Goal: Information Seeking & Learning: Find specific fact

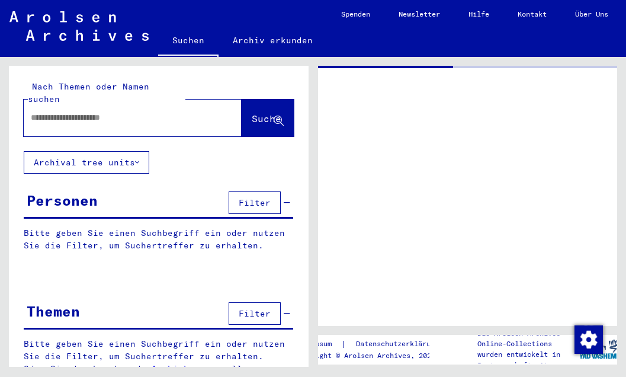
type input "********"
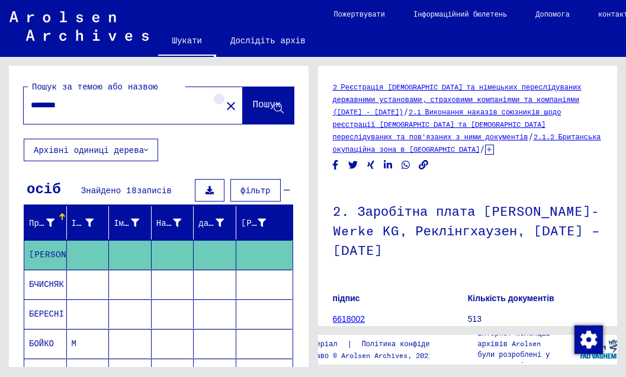
click at [224, 101] on mat-icon "close" at bounding box center [231, 106] width 14 height 14
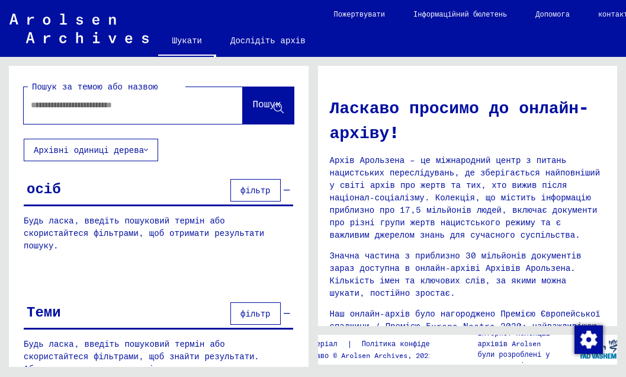
click at [46, 104] on input "text" at bounding box center [119, 105] width 176 height 12
type input "*******"
click at [252, 107] on font "Пошук" at bounding box center [266, 104] width 28 height 12
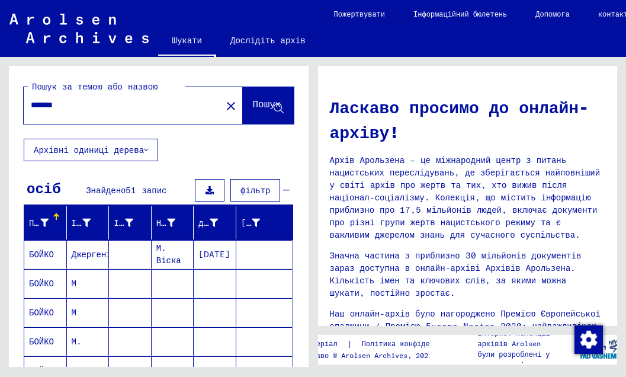
click at [41, 279] on font "БОЙКО" at bounding box center [41, 283] width 25 height 11
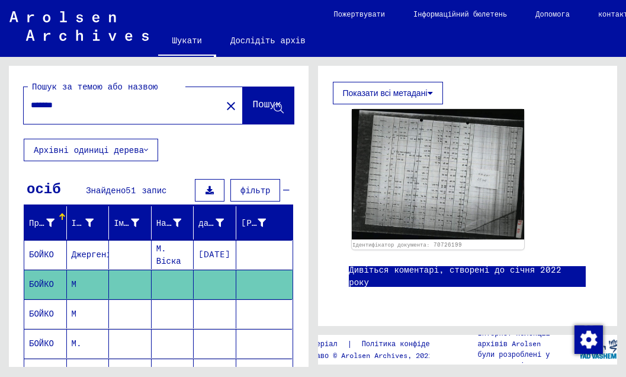
scroll to position [342, 0]
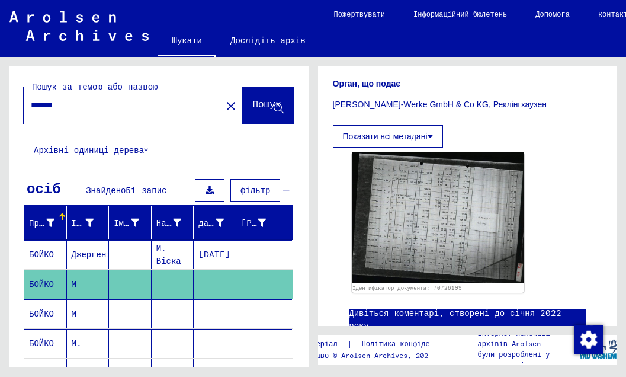
click at [39, 312] on icon at bounding box center [49, 329] width 30 height 47
click at [41, 312] on icon at bounding box center [49, 329] width 30 height 47
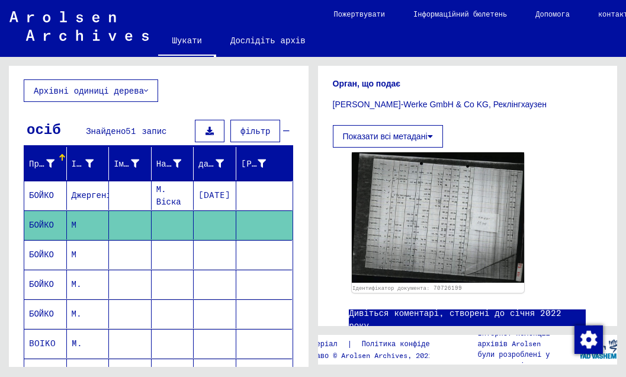
scroll to position [156, 0]
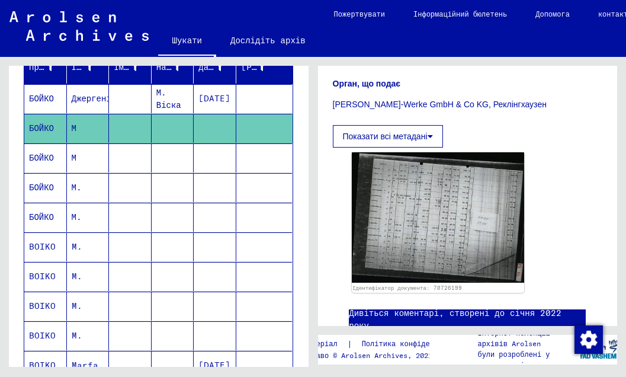
click at [37, 213] on font "БОЙКО" at bounding box center [41, 216] width 25 height 11
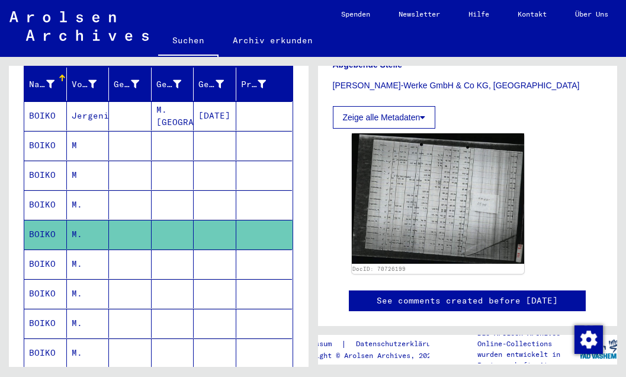
scroll to position [160, 0]
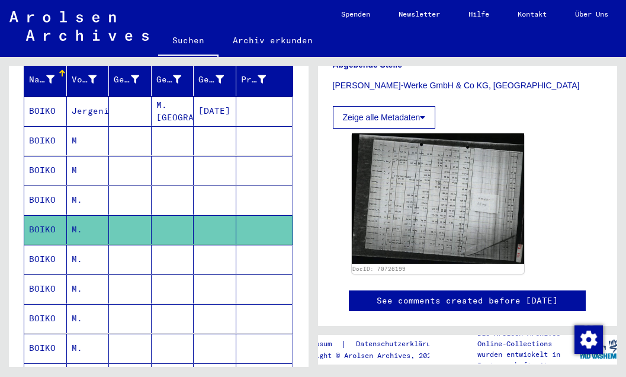
click at [560, 186] on div "DocID: 70726199" at bounding box center [468, 203] width 242 height 150
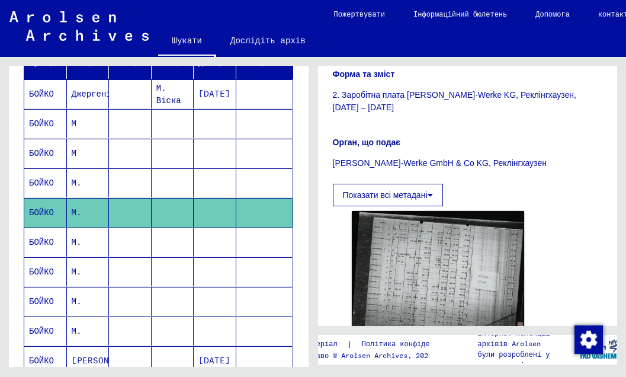
scroll to position [271, 0]
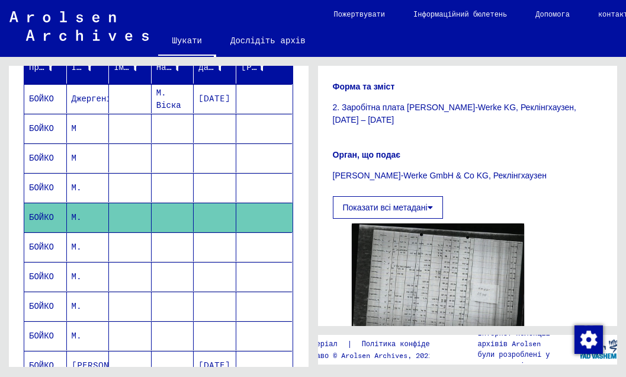
click at [448, 101] on p "2. Заробітна плата [PERSON_NAME]-Werke KG, Реклінгхаузен, [DATE] – [DATE]" at bounding box center [468, 113] width 270 height 25
click at [448, 102] on font "2. Заробітна плата [PERSON_NAME]-Werke KG, Реклінгхаузен, [DATE] – [DATE]" at bounding box center [454, 113] width 243 height 22
click at [43, 244] on font "БОЙКО" at bounding box center [41, 246] width 25 height 11
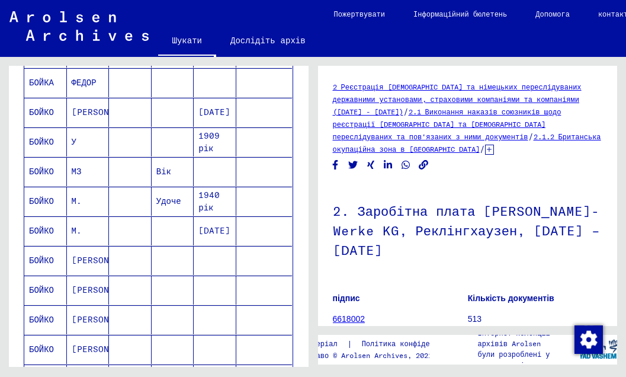
scroll to position [588, 0]
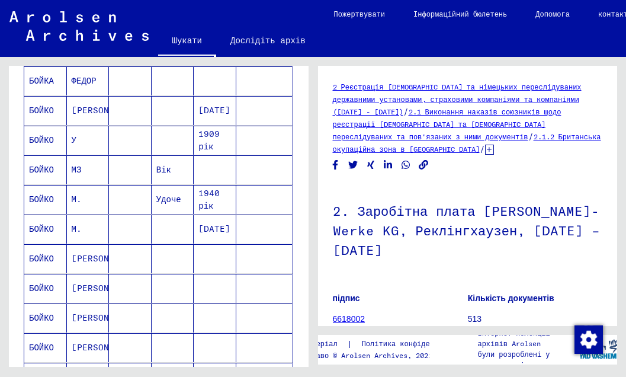
click at [41, 228] on font "БОЙКО" at bounding box center [41, 228] width 25 height 11
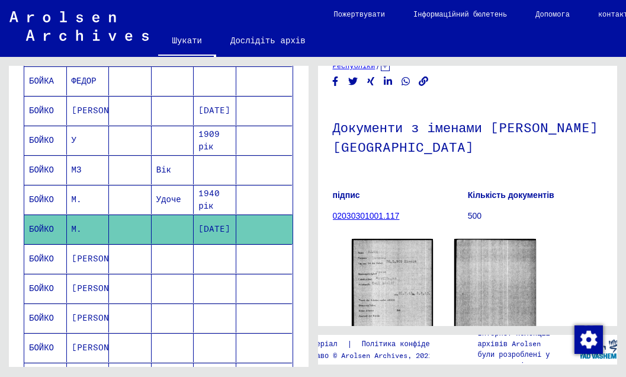
scroll to position [57, 0]
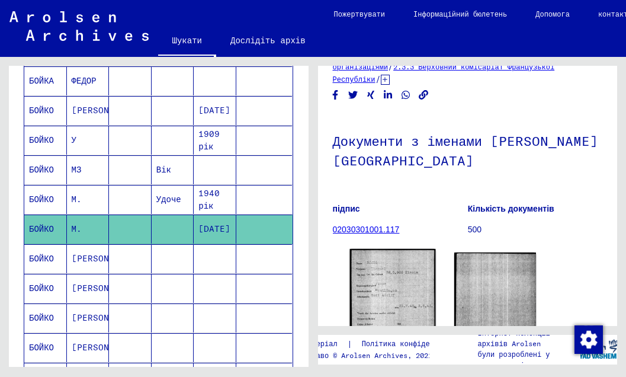
click at [390, 249] on img at bounding box center [392, 307] width 86 height 116
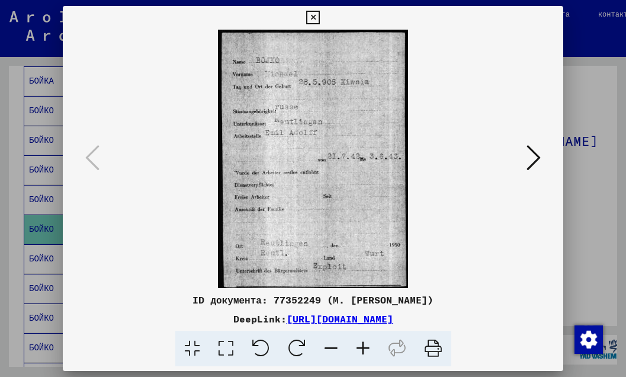
click at [534, 161] on icon at bounding box center [533, 157] width 14 height 28
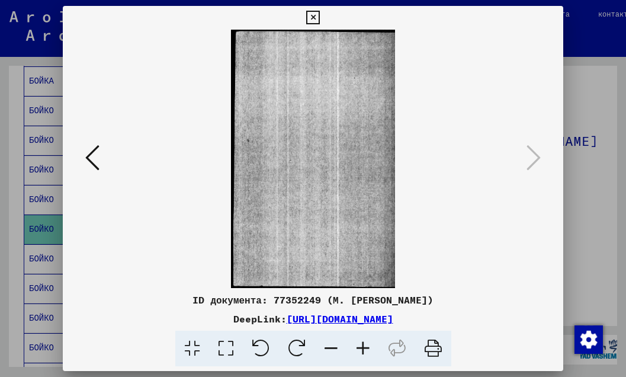
click at [534, 161] on icon at bounding box center [533, 157] width 14 height 28
click at [320, 15] on icon at bounding box center [313, 18] width 14 height 14
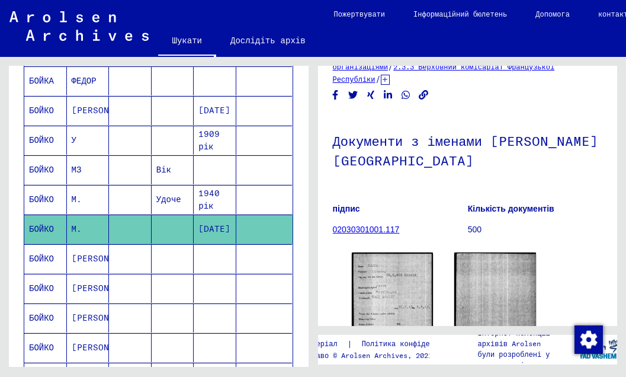
click at [49, 198] on font "БОЙКО" at bounding box center [41, 199] width 25 height 11
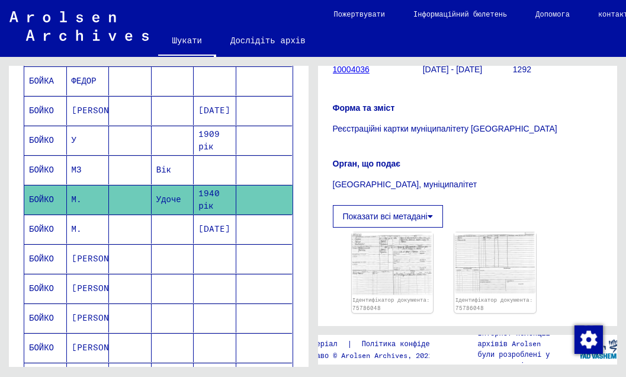
scroll to position [272, 0]
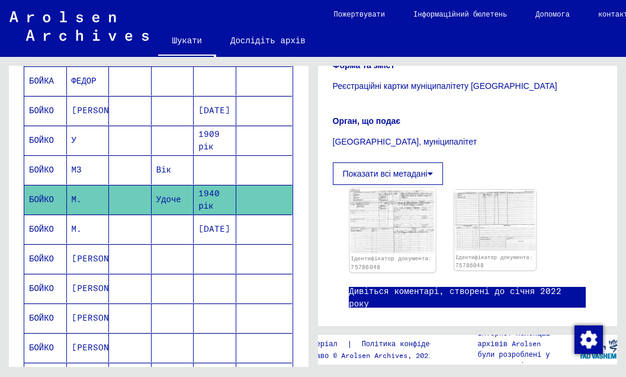
click at [371, 207] on img at bounding box center [392, 221] width 86 height 66
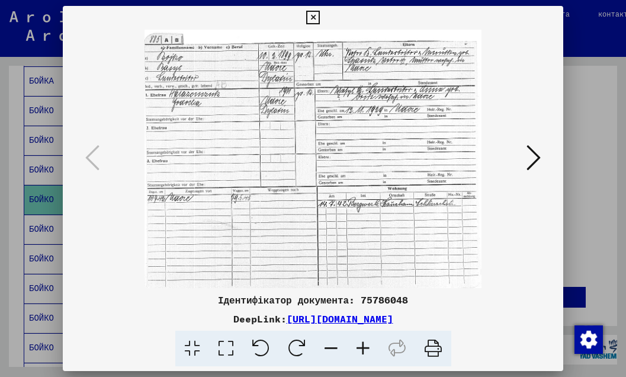
click at [535, 157] on icon at bounding box center [533, 157] width 14 height 28
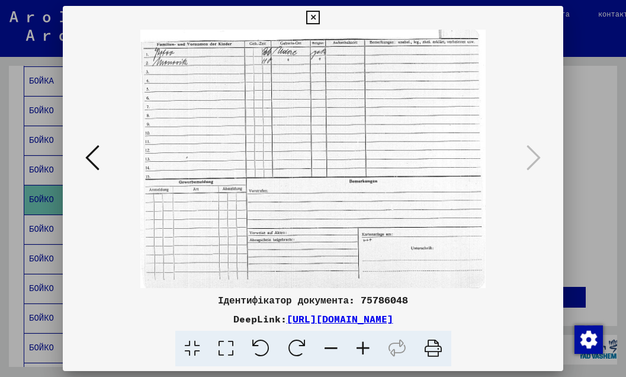
click at [320, 21] on icon at bounding box center [313, 18] width 14 height 14
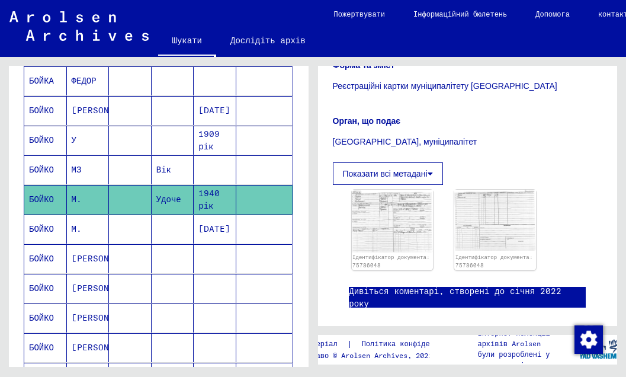
click at [40, 166] on font "БОЙКО" at bounding box center [41, 169] width 25 height 11
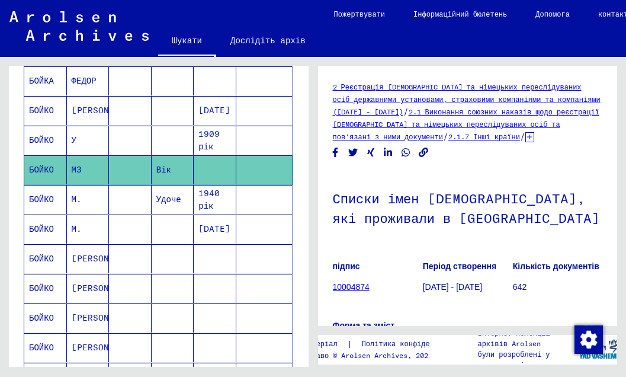
scroll to position [227, 0]
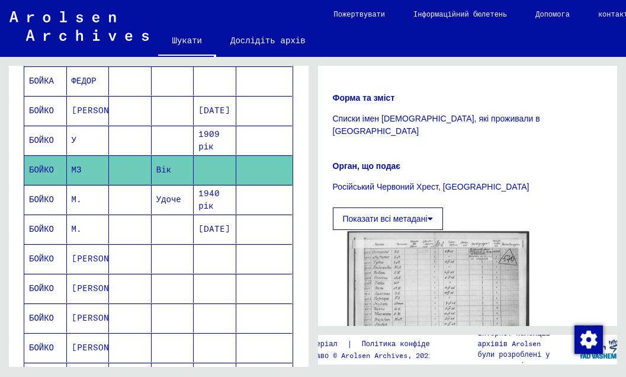
click at [410, 255] on img at bounding box center [437, 297] width 181 height 132
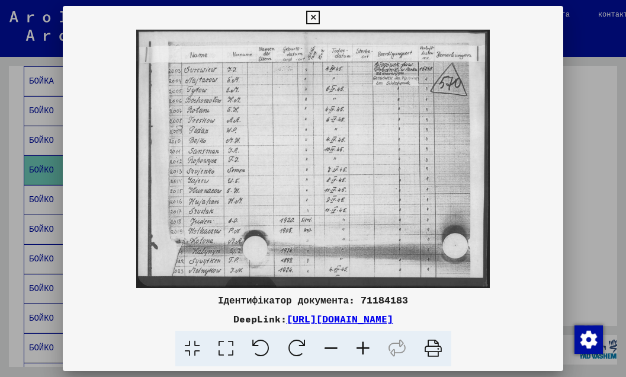
click at [320, 19] on icon at bounding box center [313, 18] width 14 height 14
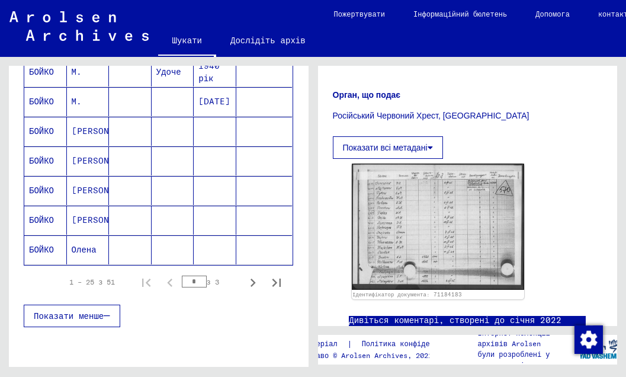
scroll to position [720, 0]
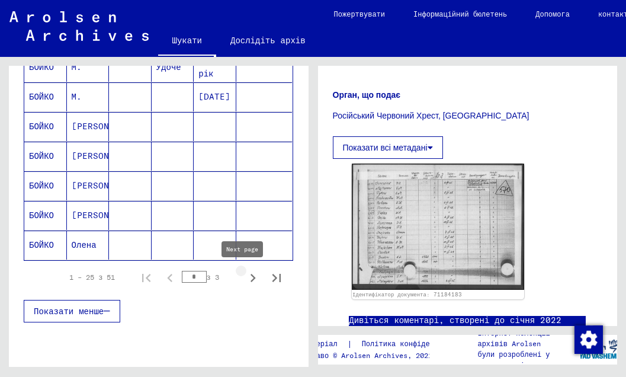
click at [250, 275] on icon "Наступна сторінка" at bounding box center [252, 278] width 5 height 8
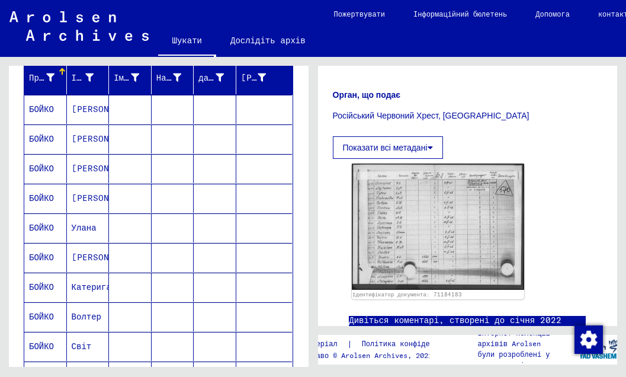
scroll to position [147, 0]
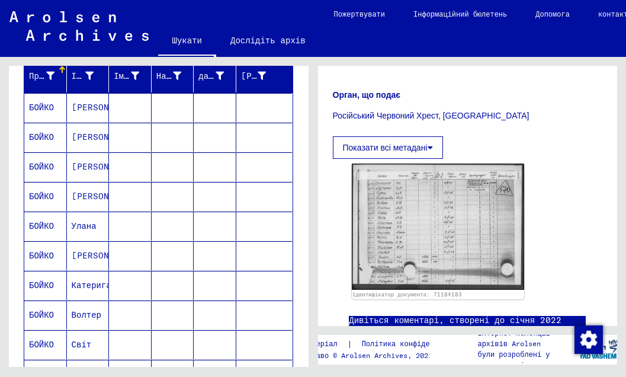
click at [83, 163] on font "[PERSON_NAME]" at bounding box center [106, 166] width 69 height 11
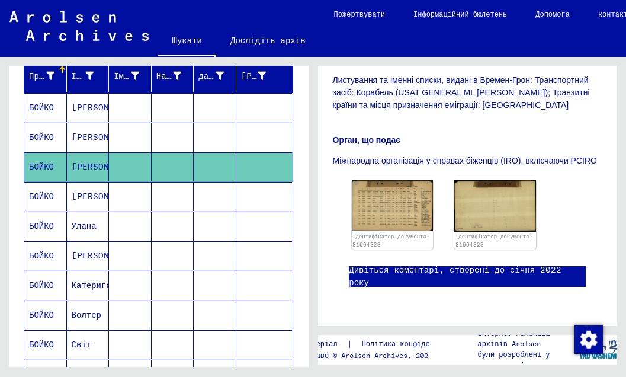
scroll to position [324, 0]
click at [386, 188] on img at bounding box center [392, 204] width 86 height 53
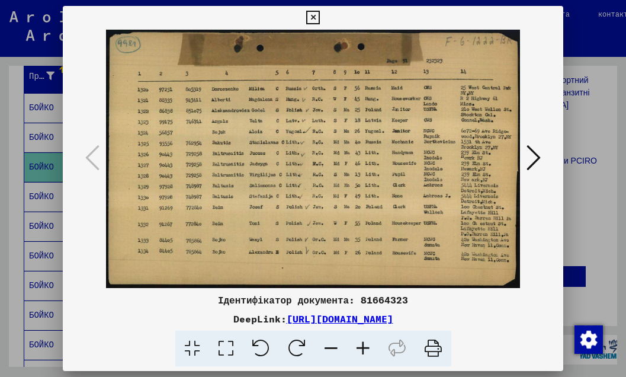
click at [535, 162] on icon at bounding box center [533, 157] width 14 height 28
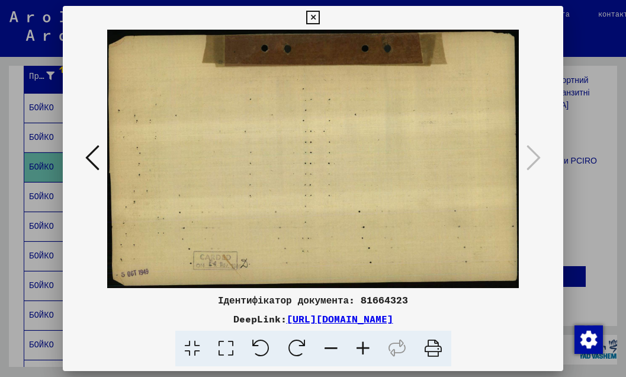
click at [535, 162] on icon at bounding box center [533, 157] width 14 height 28
click at [320, 18] on icon at bounding box center [313, 18] width 14 height 14
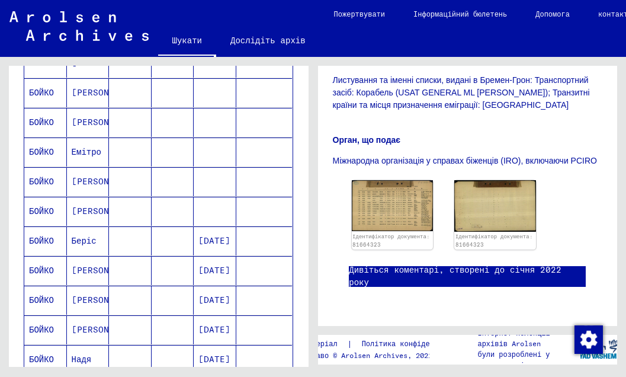
scroll to position [459, 0]
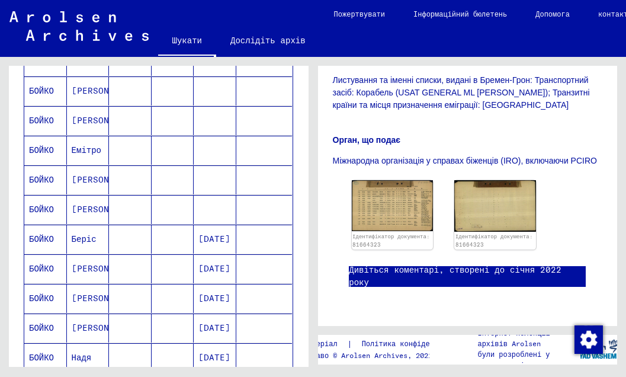
click at [87, 180] on font "[PERSON_NAME]" at bounding box center [106, 179] width 69 height 11
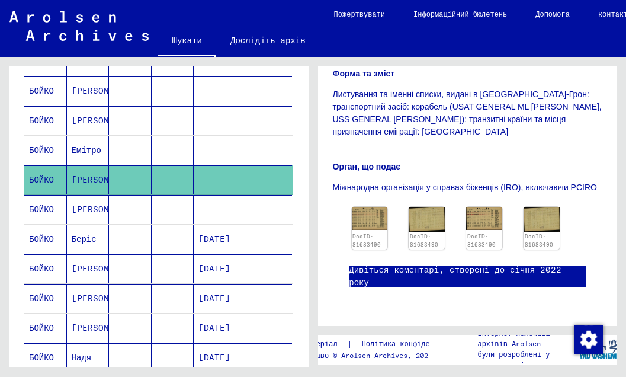
scroll to position [363, 0]
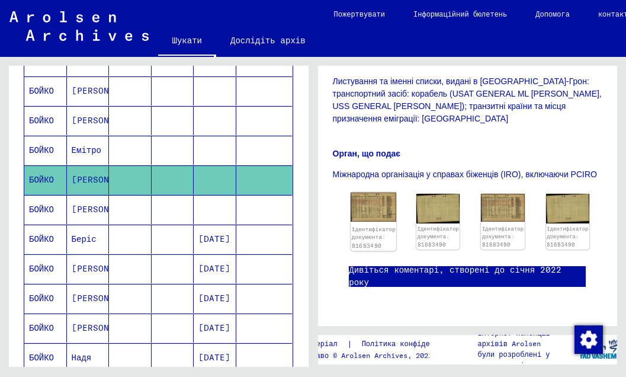
click at [374, 192] on img at bounding box center [374, 207] width 46 height 30
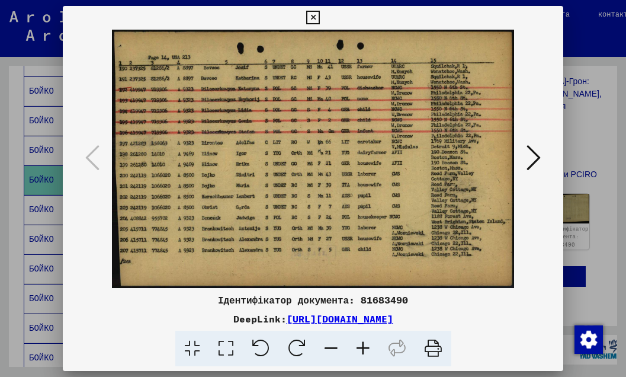
click at [535, 153] on icon at bounding box center [533, 157] width 14 height 28
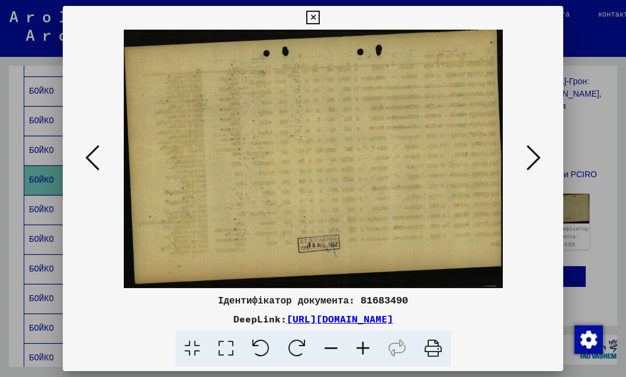
click at [535, 153] on icon at bounding box center [533, 157] width 14 height 28
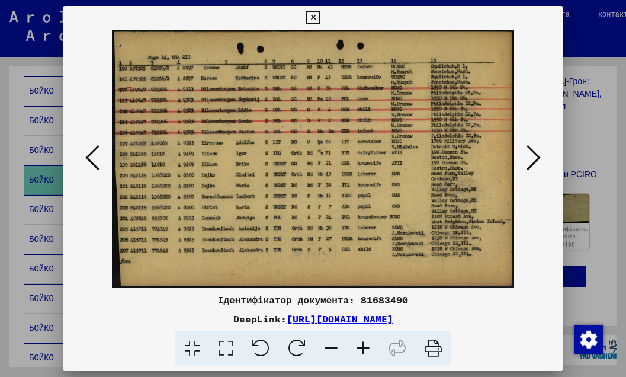
click at [532, 150] on icon at bounding box center [533, 157] width 14 height 28
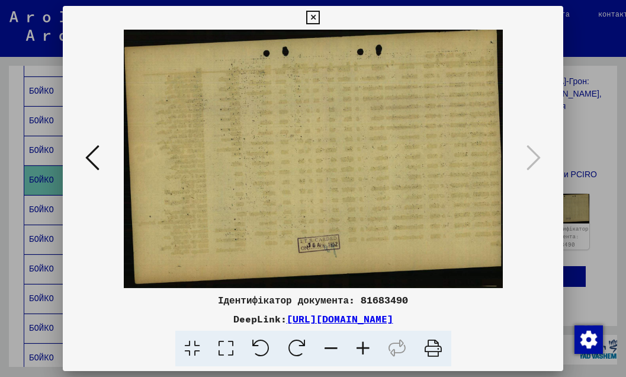
click at [320, 13] on icon at bounding box center [313, 18] width 14 height 14
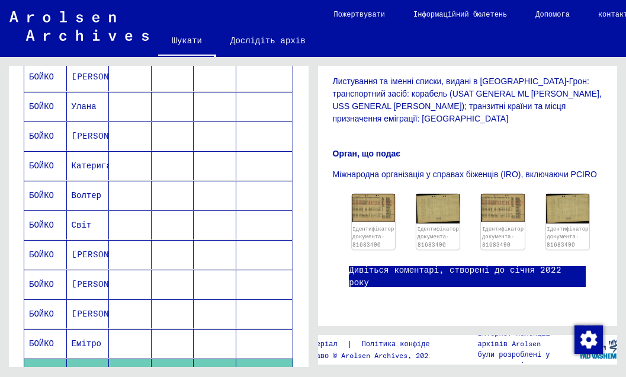
scroll to position [253, 0]
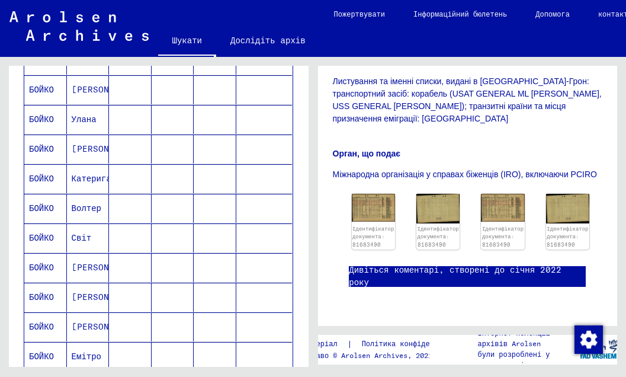
click at [81, 118] on font "Улана" at bounding box center [84, 119] width 25 height 11
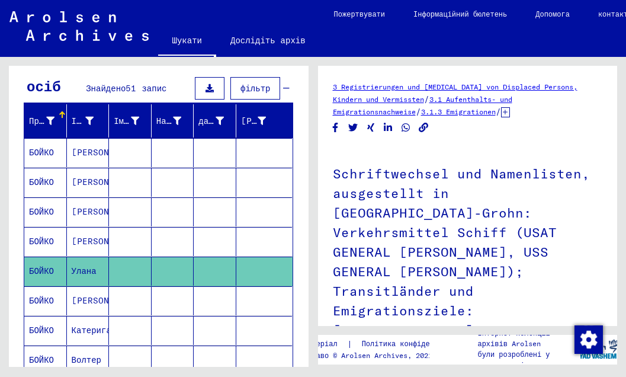
scroll to position [227, 0]
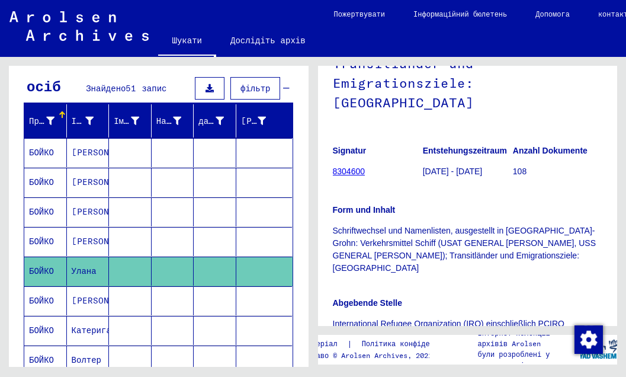
click at [371, 342] on img at bounding box center [370, 354] width 38 height 24
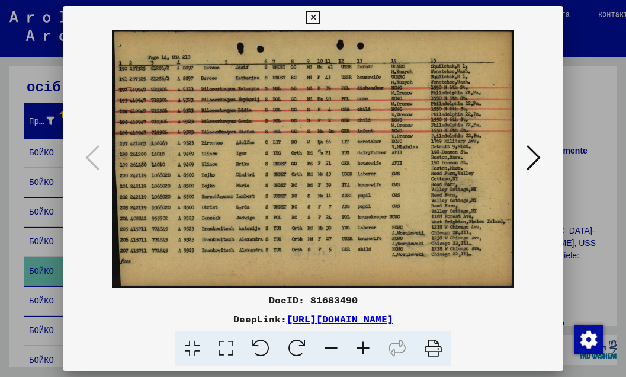
click at [537, 157] on icon at bounding box center [533, 157] width 14 height 28
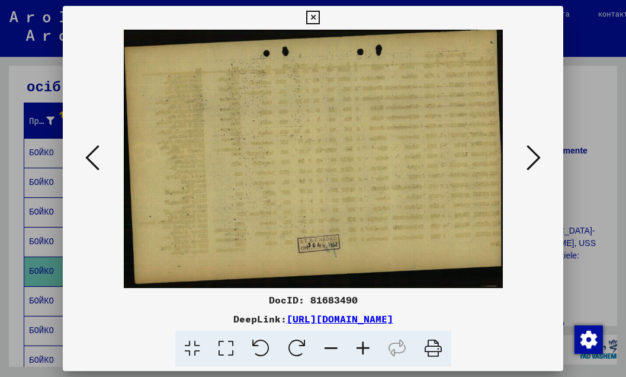
click at [537, 157] on icon at bounding box center [533, 157] width 14 height 28
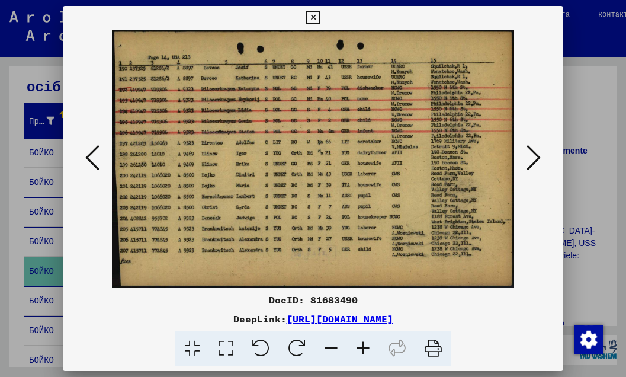
click at [320, 15] on icon at bounding box center [313, 18] width 14 height 14
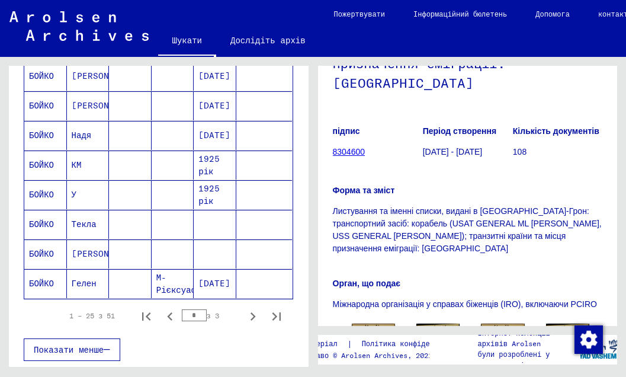
scroll to position [684, 0]
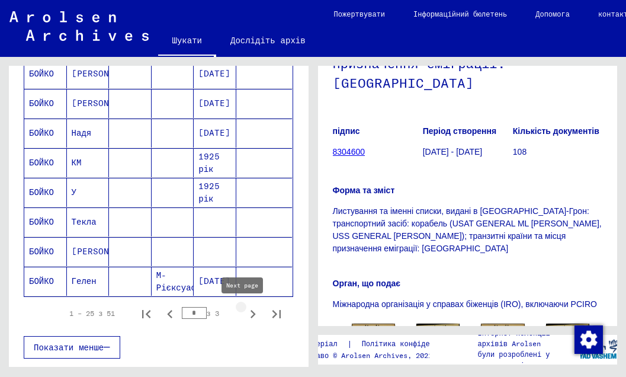
click at [245, 312] on icon "Наступна сторінка" at bounding box center [253, 314] width 17 height 17
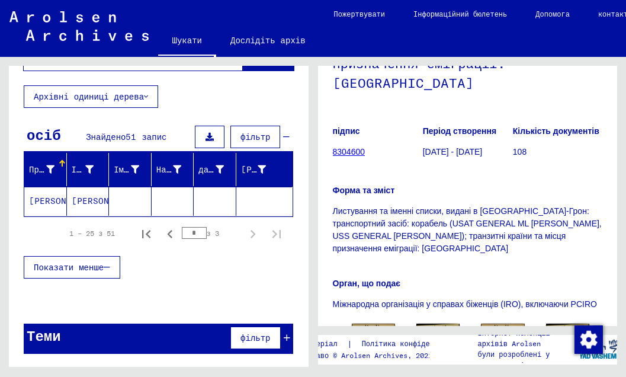
scroll to position [53, 0]
click at [82, 203] on mat-cell "[PERSON_NAME]" at bounding box center [88, 201] width 43 height 29
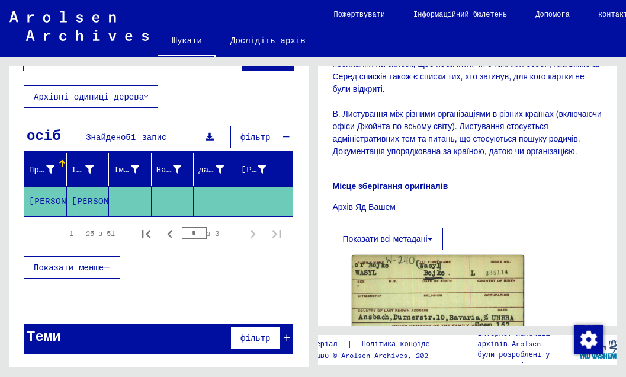
scroll to position [53, 0]
click at [431, 243] on icon at bounding box center [430, 238] width 5 height 8
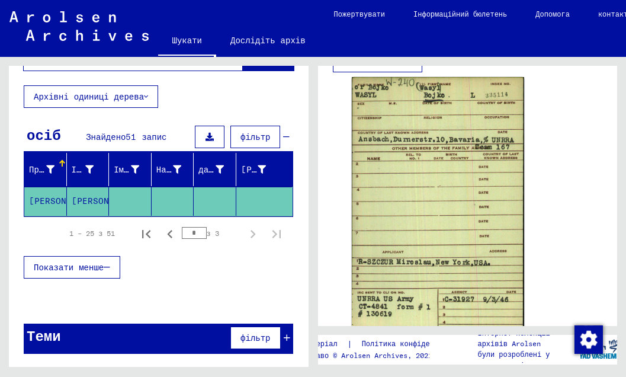
scroll to position [1000, 0]
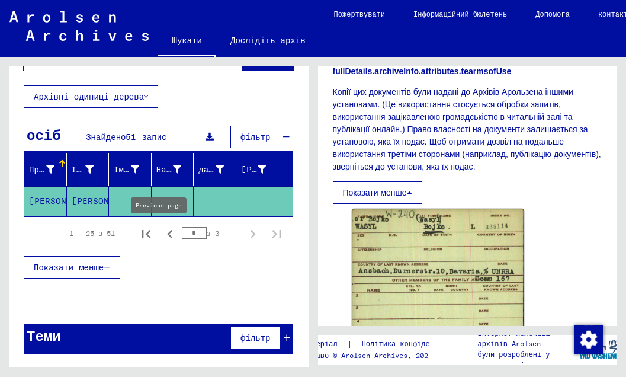
click at [162, 234] on icon "Попередня сторінка" at bounding box center [170, 234] width 17 height 17
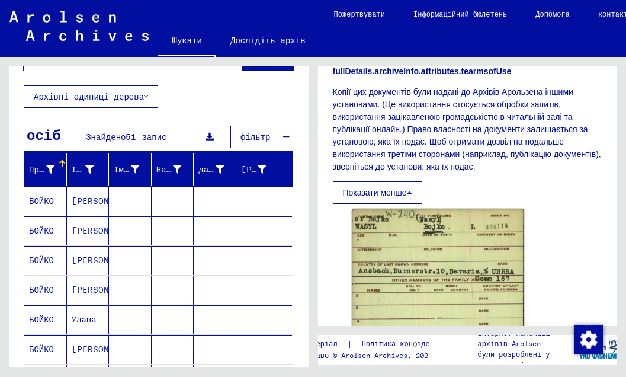
click at [79, 228] on font "[PERSON_NAME]" at bounding box center [106, 230] width 69 height 11
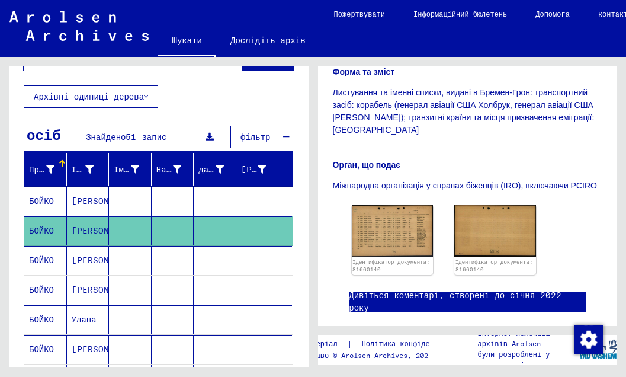
scroll to position [323, 0]
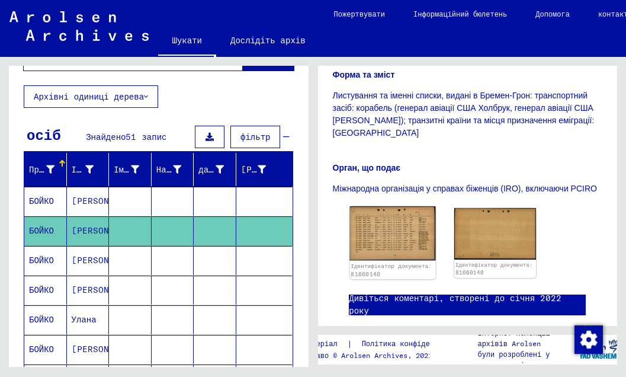
click at [388, 230] on img at bounding box center [392, 233] width 86 height 54
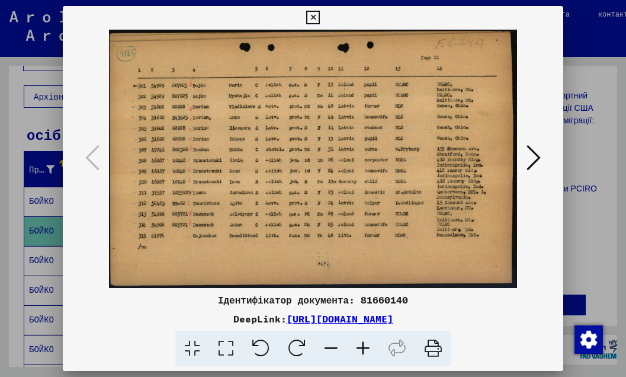
click at [320, 17] on icon at bounding box center [313, 18] width 14 height 14
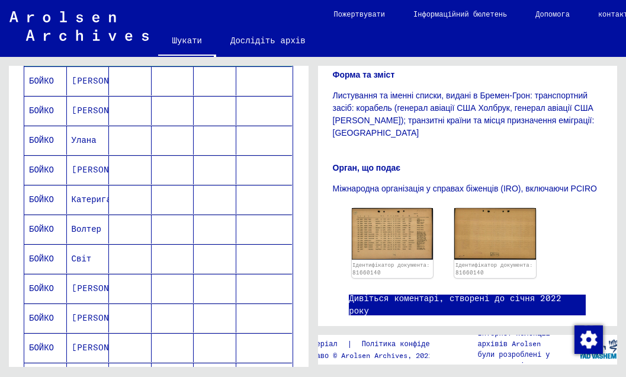
scroll to position [237, 0]
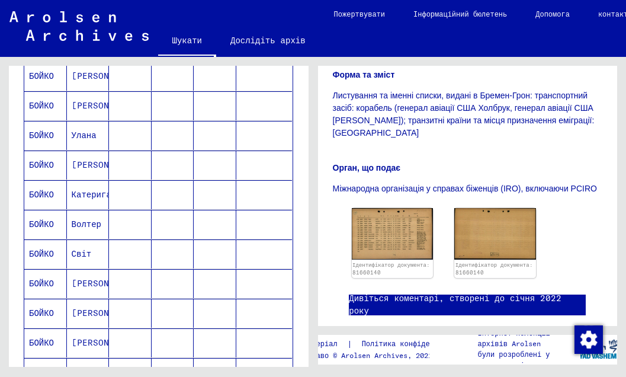
click at [84, 193] on font "Катерига" at bounding box center [92, 194] width 40 height 11
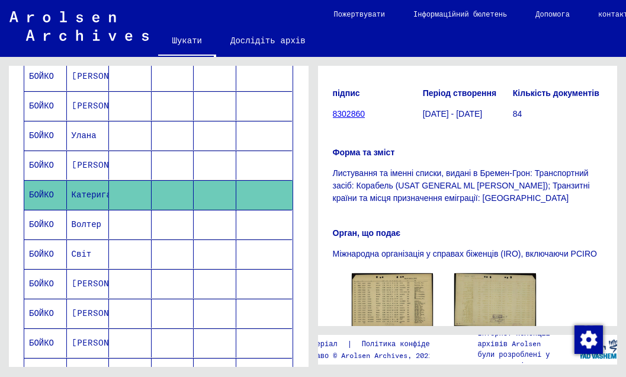
scroll to position [267, 0]
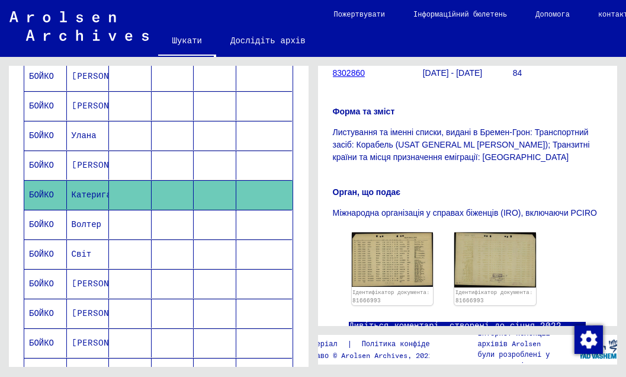
click at [89, 217] on mat-cell "Волтер" at bounding box center [88, 224] width 43 height 29
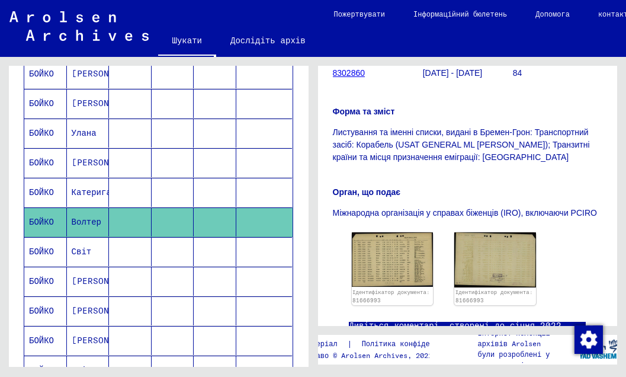
scroll to position [242, 0]
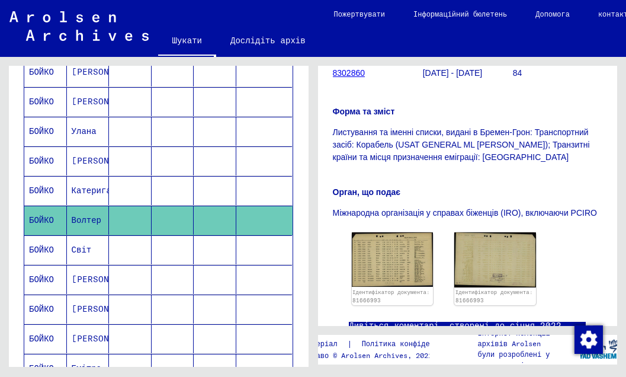
click at [81, 192] on font "Катерига" at bounding box center [92, 190] width 40 height 11
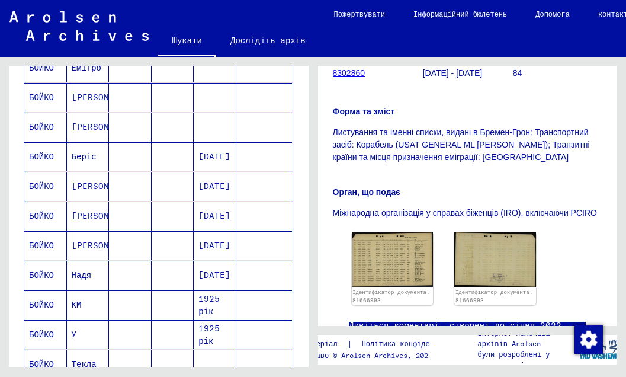
scroll to position [764, 0]
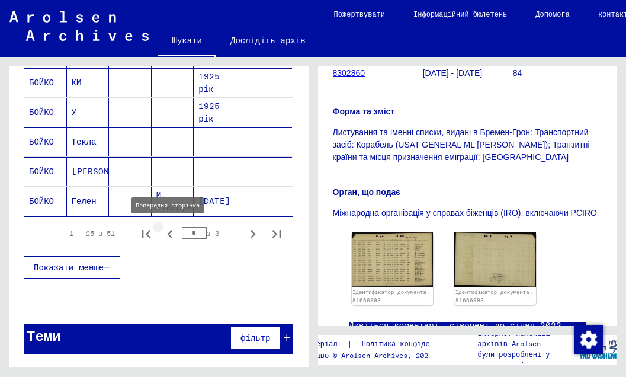
click at [167, 232] on icon "Попередня сторінка" at bounding box center [169, 234] width 5 height 8
type input "*"
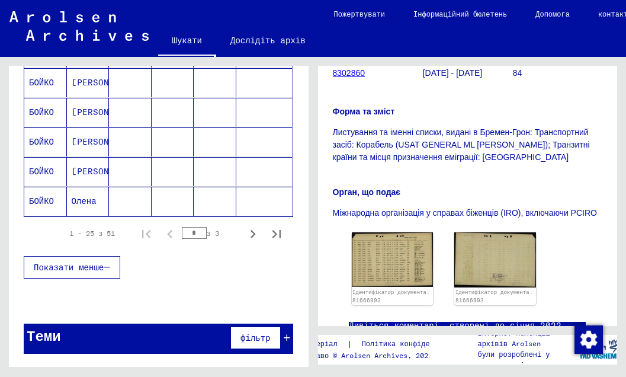
click at [43, 198] on font "БОЙКО" at bounding box center [41, 200] width 25 height 11
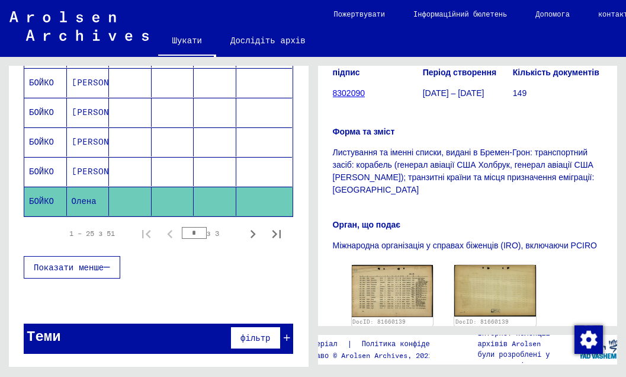
scroll to position [265, 0]
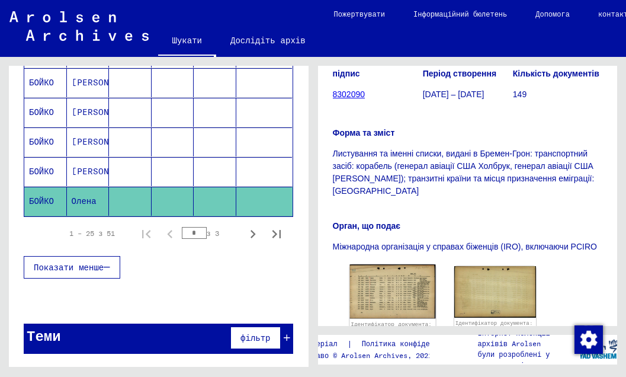
click at [407, 265] on img at bounding box center [392, 291] width 86 height 54
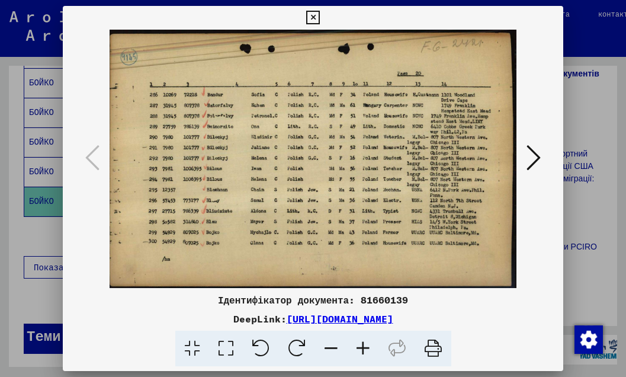
click at [320, 15] on icon at bounding box center [313, 18] width 14 height 14
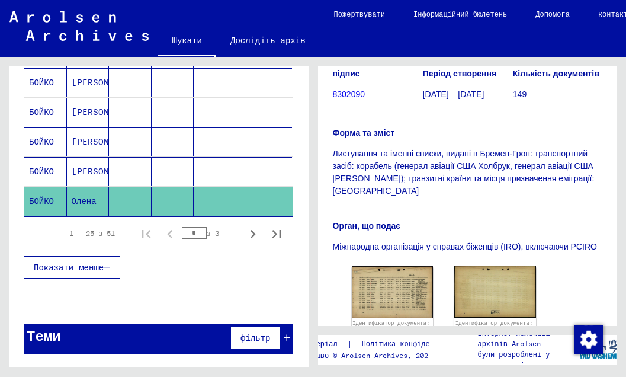
click at [92, 171] on font "[PERSON_NAME]" at bounding box center [106, 171] width 69 height 11
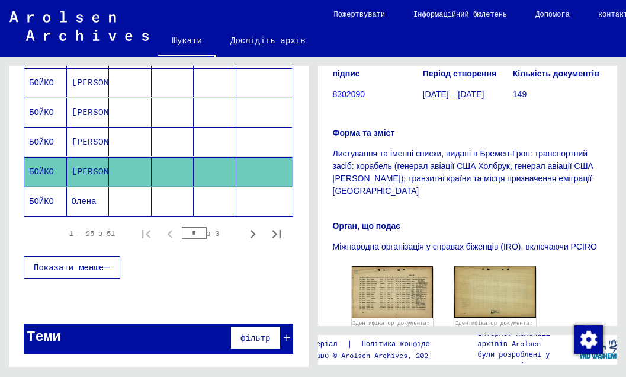
click at [81, 83] on font "[PERSON_NAME]" at bounding box center [106, 82] width 69 height 11
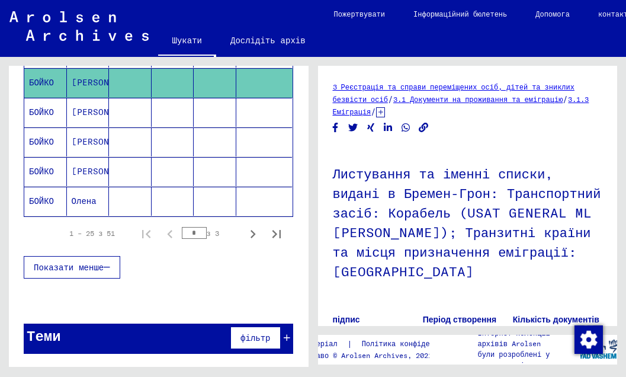
scroll to position [227, 0]
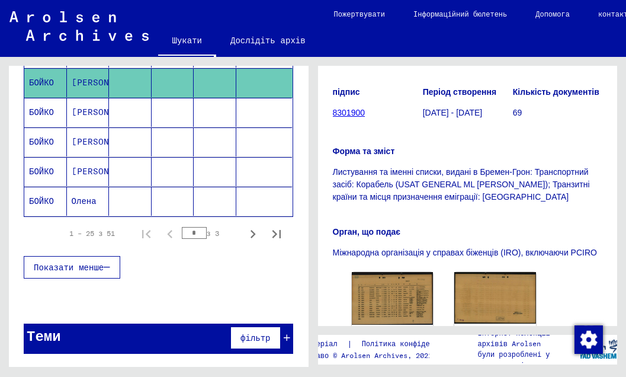
click at [86, 174] on font "[PERSON_NAME]" at bounding box center [106, 171] width 69 height 11
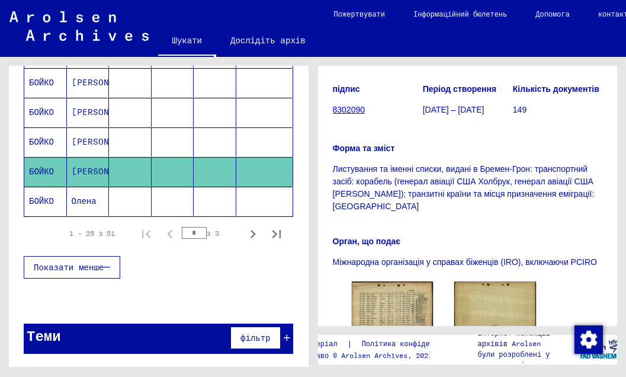
scroll to position [314, 0]
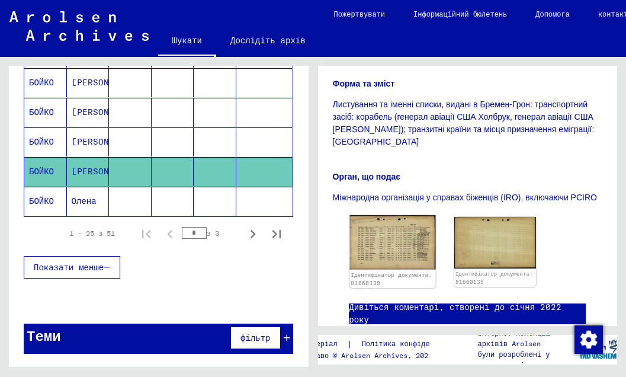
click at [394, 218] on img at bounding box center [392, 242] width 86 height 54
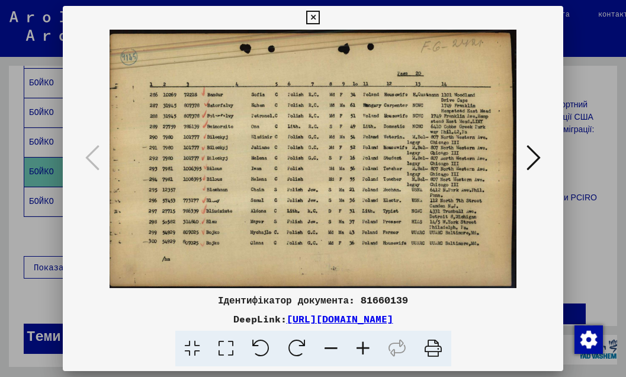
click at [320, 13] on icon at bounding box center [313, 18] width 14 height 14
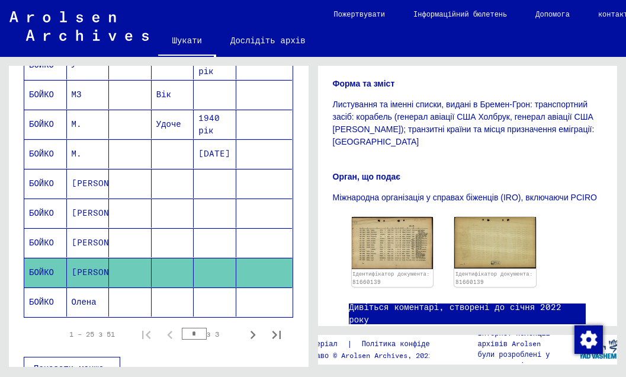
scroll to position [645, 0]
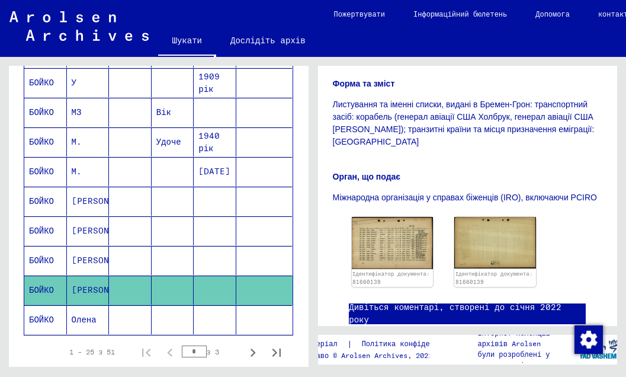
click at [37, 170] on font "БОЙКО" at bounding box center [41, 171] width 25 height 11
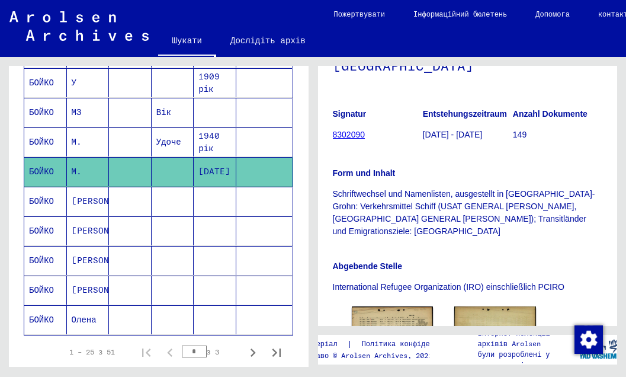
scroll to position [268, 0]
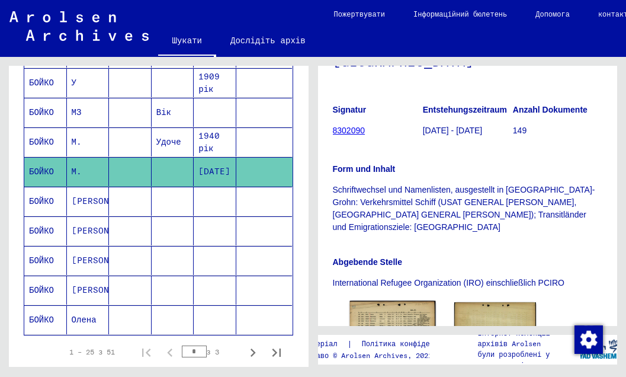
click at [397, 301] on img at bounding box center [392, 328] width 86 height 54
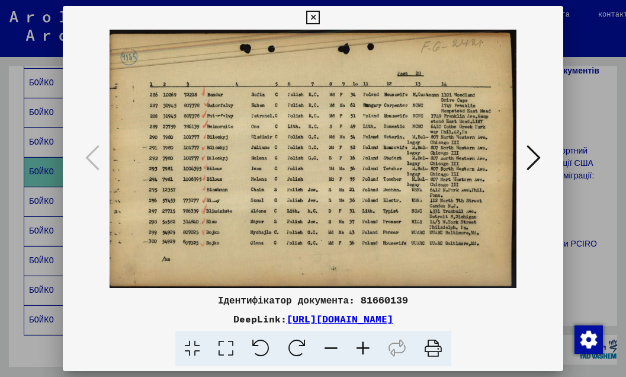
click at [320, 20] on icon at bounding box center [313, 18] width 14 height 14
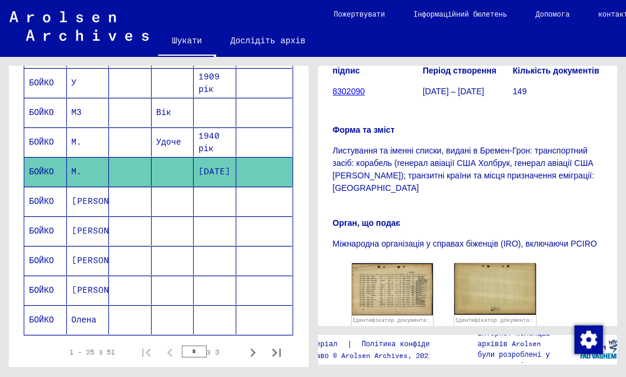
click at [47, 82] on font "БОЙКО" at bounding box center [41, 82] width 25 height 11
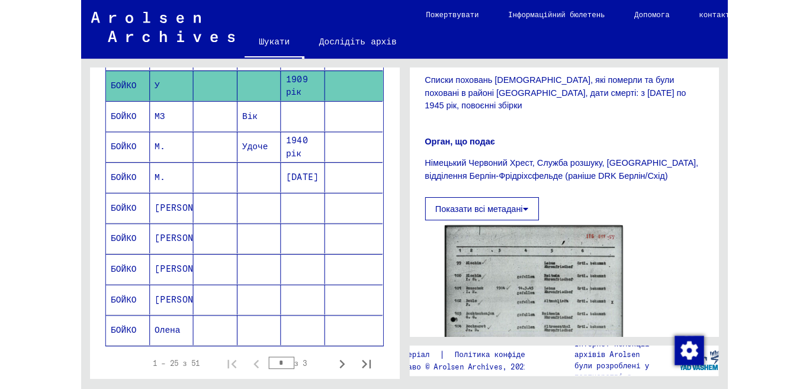
scroll to position [371, 0]
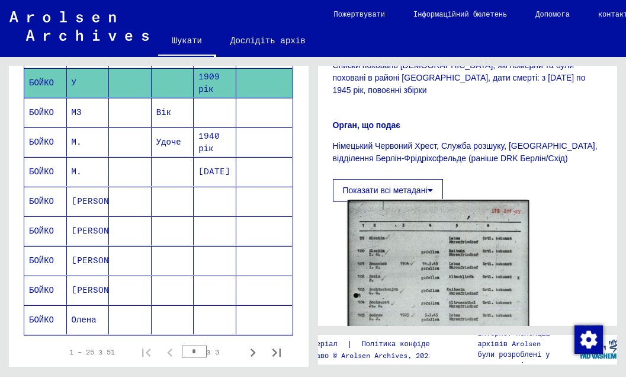
click at [409, 237] on img at bounding box center [437, 330] width 181 height 260
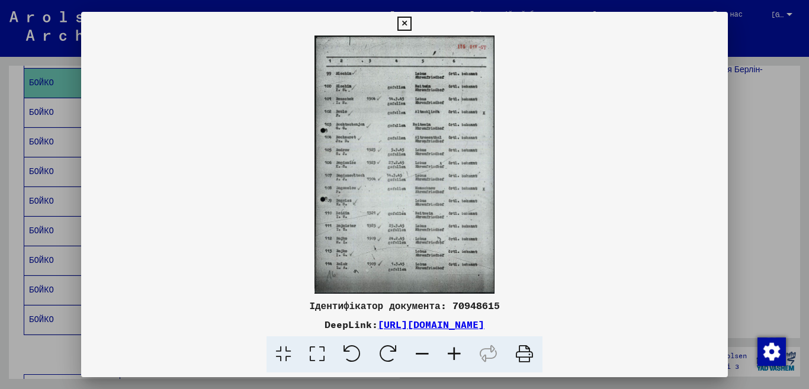
click at [411, 24] on icon at bounding box center [404, 24] width 14 height 14
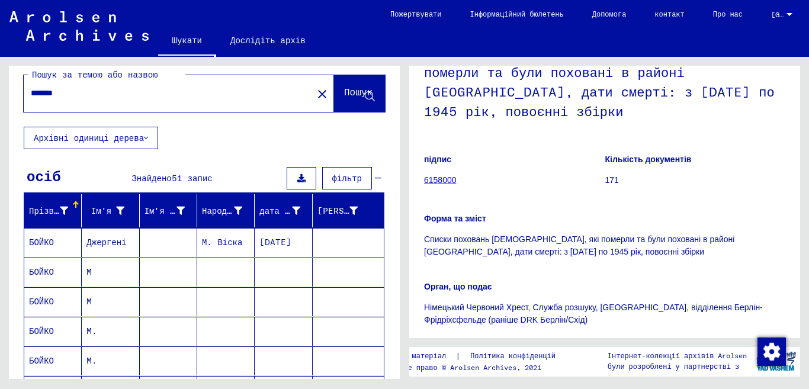
scroll to position [0, 0]
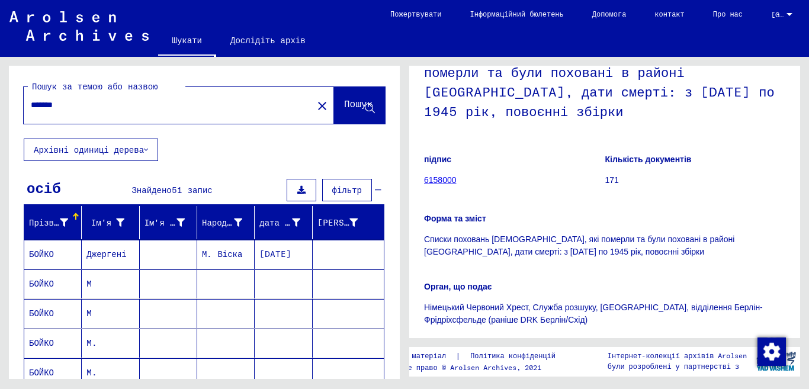
click at [146, 104] on input "*******" at bounding box center [168, 105] width 275 height 12
click at [344, 99] on font "Пошук" at bounding box center [358, 104] width 28 height 12
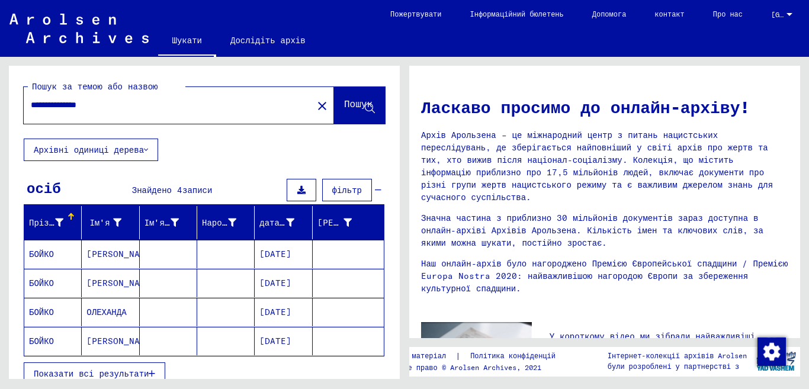
click at [107, 253] on font "[PERSON_NAME]" at bounding box center [120, 254] width 69 height 11
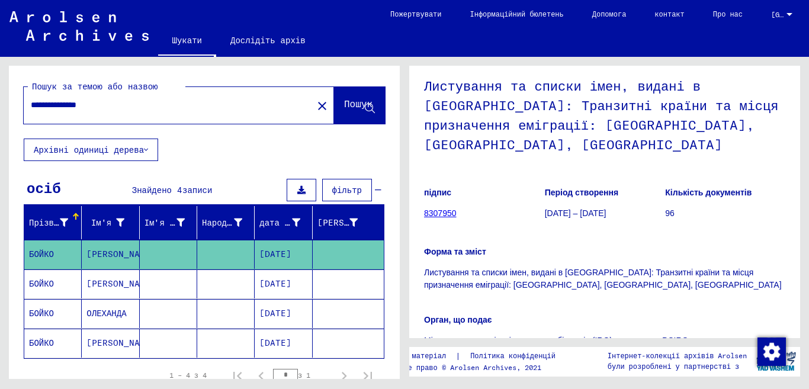
scroll to position [191, 0]
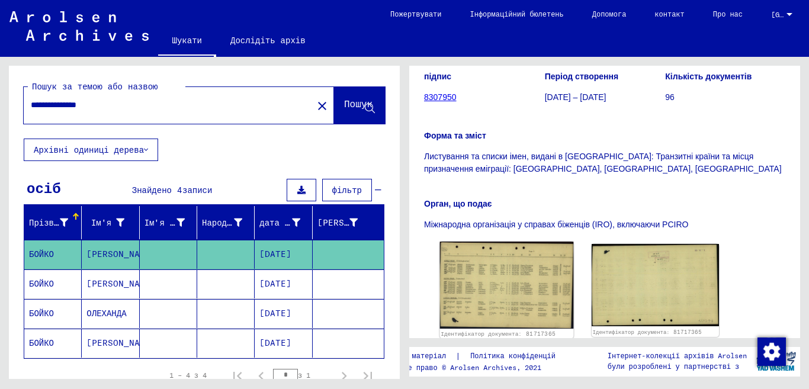
click at [520, 275] on img at bounding box center [507, 285] width 134 height 87
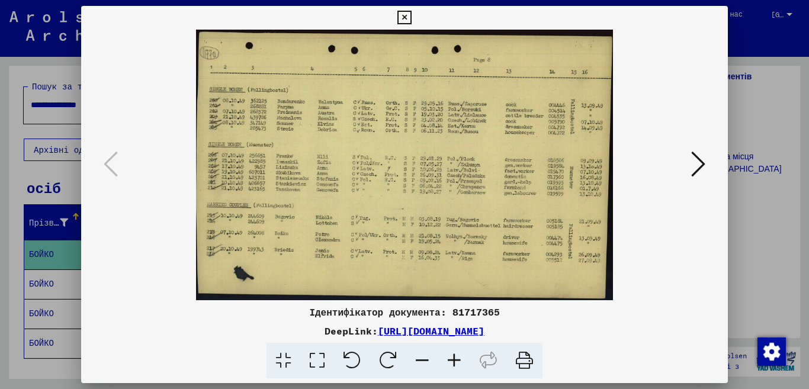
click at [411, 14] on icon at bounding box center [404, 18] width 14 height 14
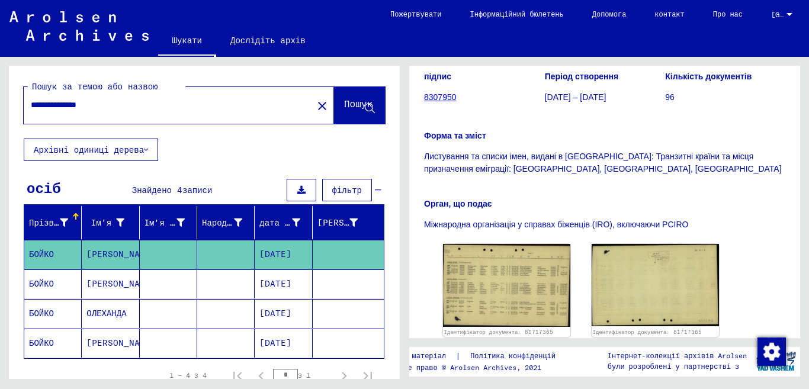
click at [121, 279] on font "[PERSON_NAME]" at bounding box center [120, 283] width 69 height 11
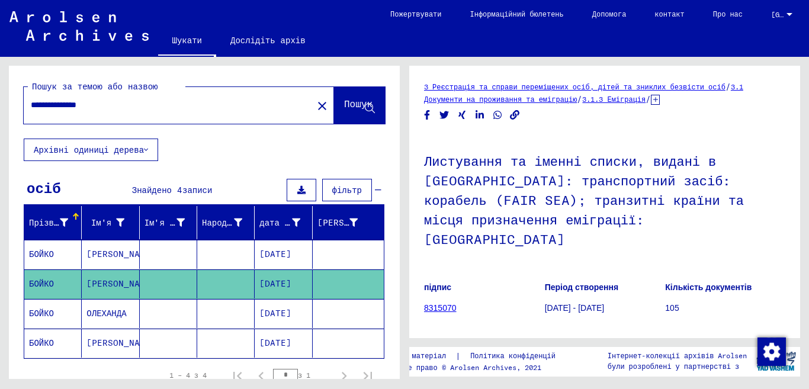
scroll to position [239, 0]
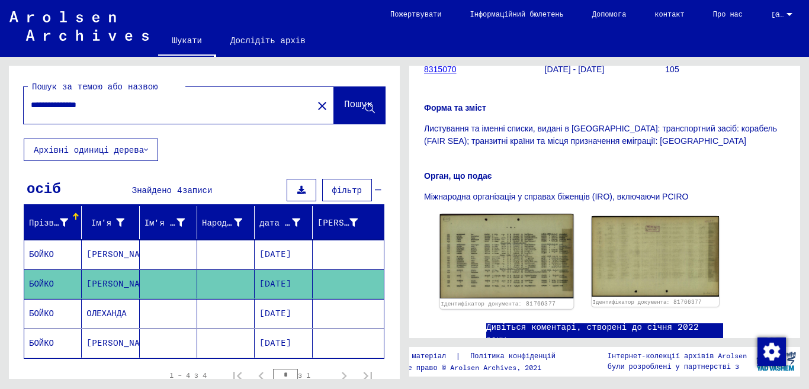
click at [527, 250] on img at bounding box center [507, 256] width 134 height 85
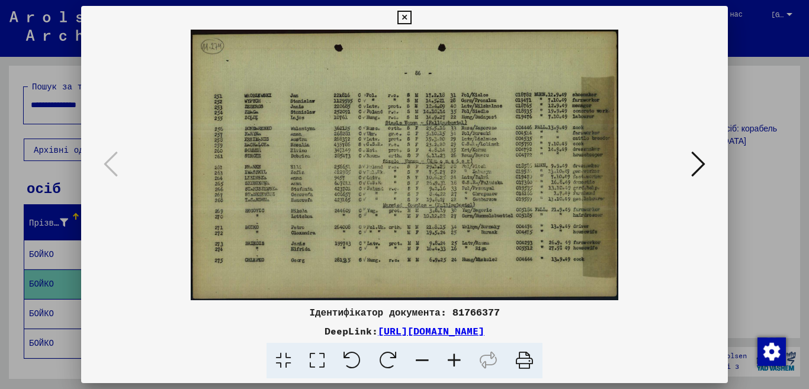
click at [411, 14] on icon at bounding box center [404, 18] width 14 height 14
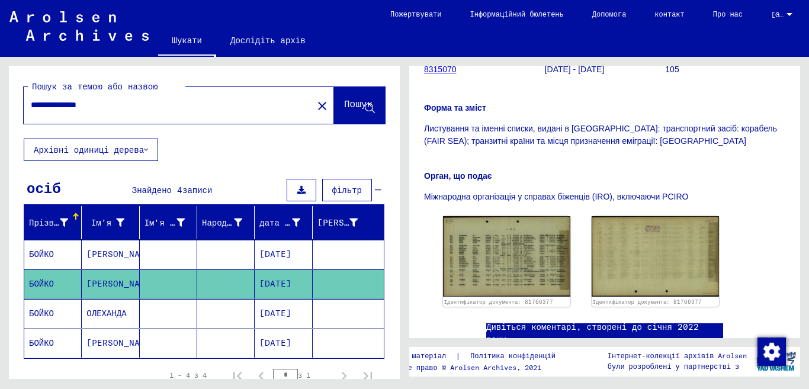
click at [112, 340] on font "[PERSON_NAME]" at bounding box center [120, 343] width 69 height 11
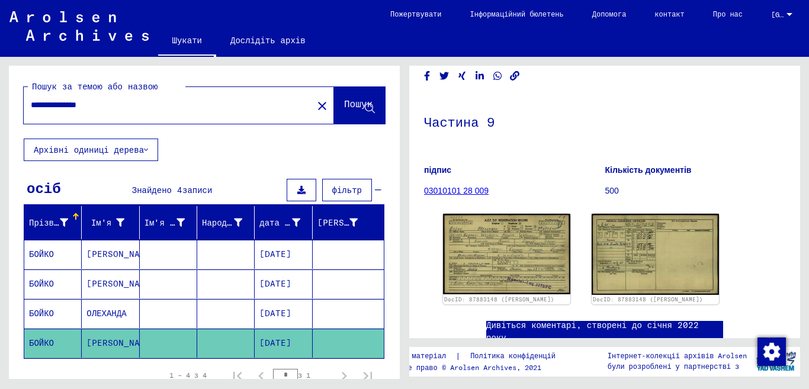
scroll to position [70, 0]
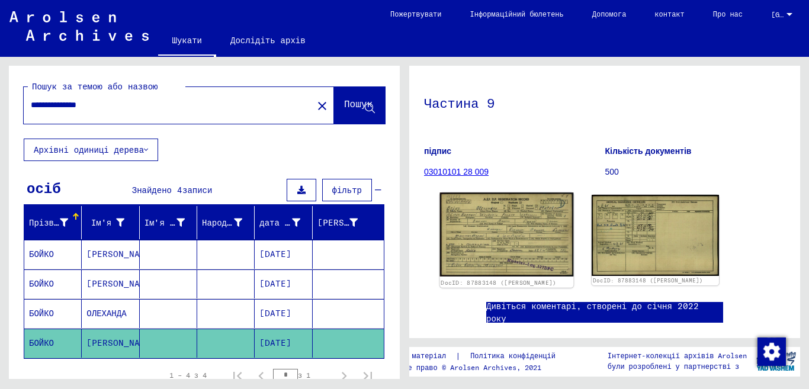
click at [542, 213] on img at bounding box center [507, 234] width 134 height 84
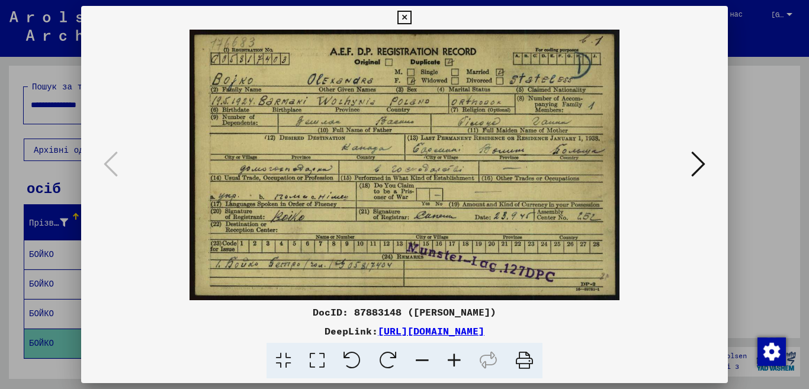
click at [411, 17] on icon at bounding box center [404, 18] width 14 height 14
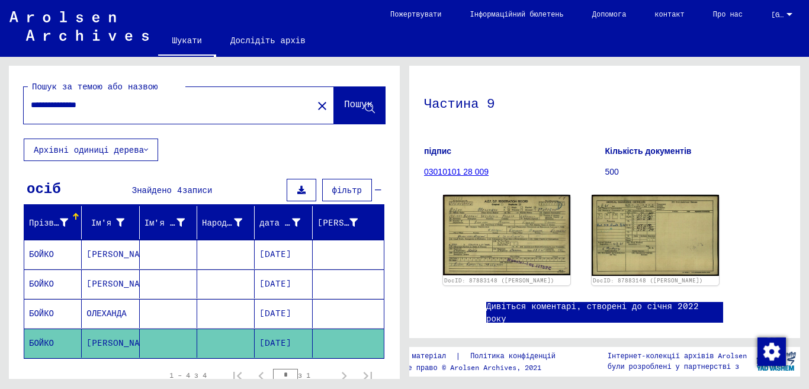
click at [66, 107] on input "**********" at bounding box center [168, 105] width 275 height 12
click at [344, 99] on font "Пошук" at bounding box center [358, 104] width 28 height 12
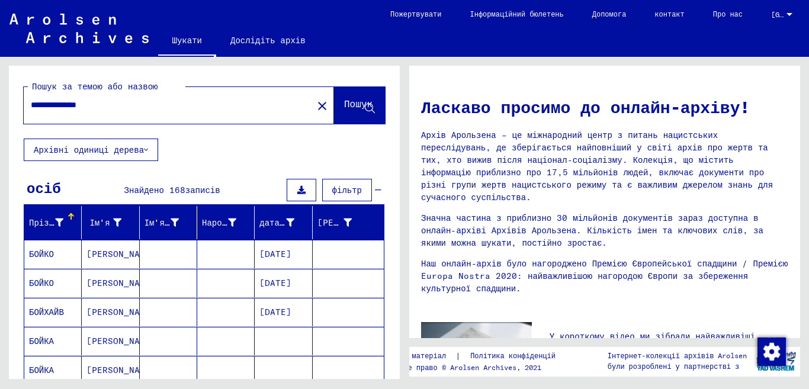
click at [108, 343] on font "[PERSON_NAME]" at bounding box center [120, 341] width 69 height 11
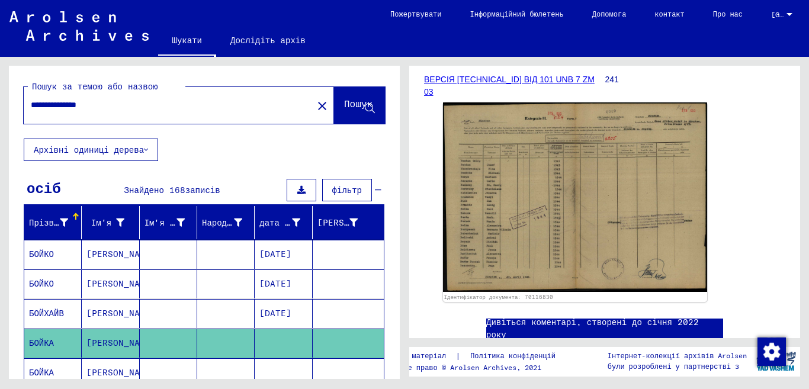
click at [133, 110] on input "**********" at bounding box center [168, 105] width 275 height 12
click at [344, 98] on font "Пошук" at bounding box center [358, 104] width 28 height 12
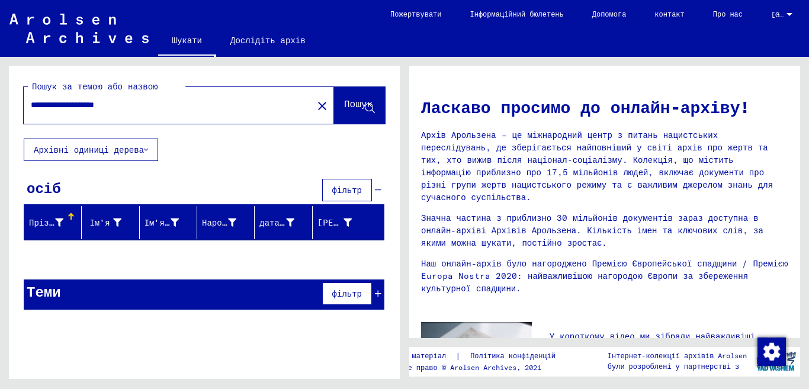
click at [146, 105] on input "**********" at bounding box center [165, 105] width 268 height 12
type input "**********"
click at [343, 97] on button "Пошук" at bounding box center [359, 105] width 51 height 37
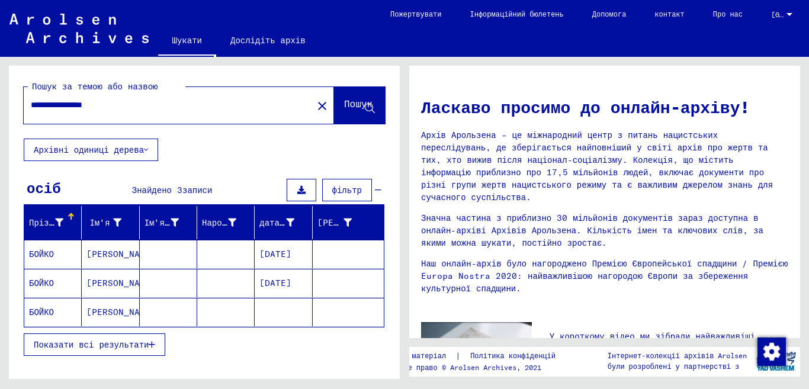
click at [113, 254] on font "[PERSON_NAME]" at bounding box center [120, 254] width 69 height 11
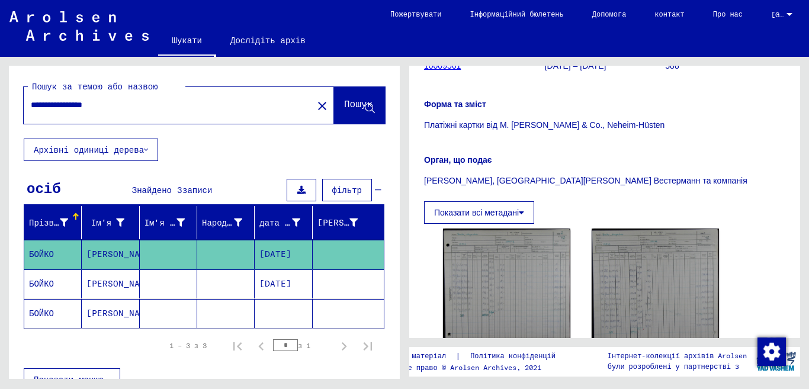
scroll to position [233, 0]
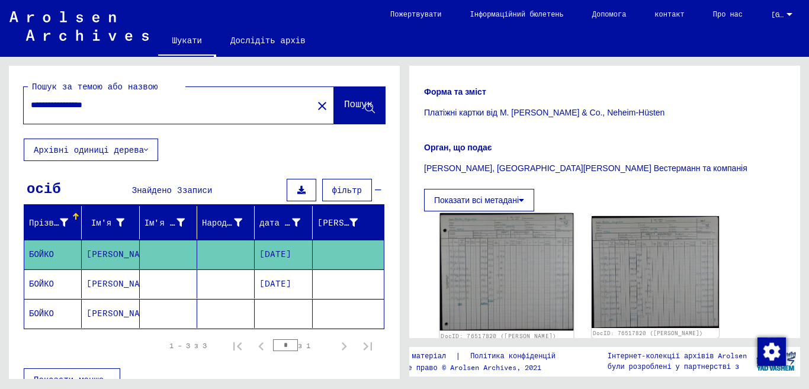
click at [481, 261] on img at bounding box center [507, 272] width 134 height 118
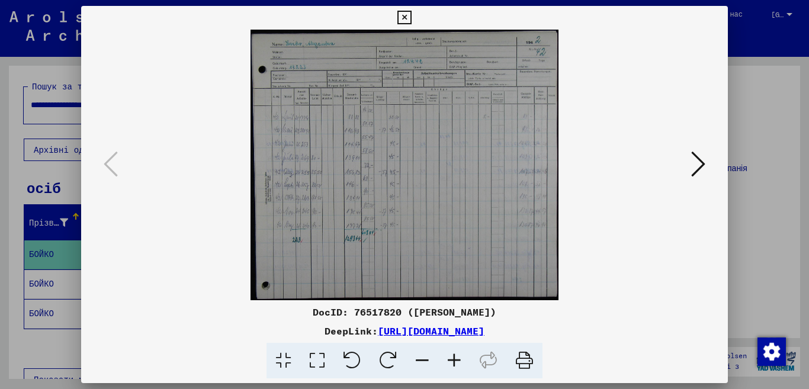
click at [625, 159] on icon at bounding box center [698, 164] width 14 height 28
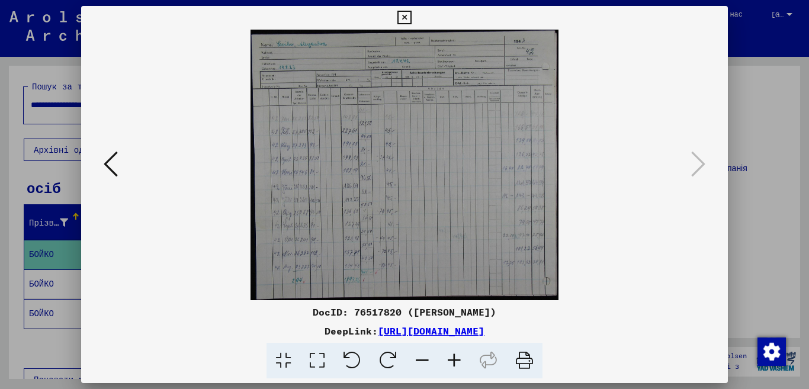
click at [625, 159] on icon at bounding box center [698, 164] width 14 height 28
click at [411, 16] on icon at bounding box center [404, 18] width 14 height 14
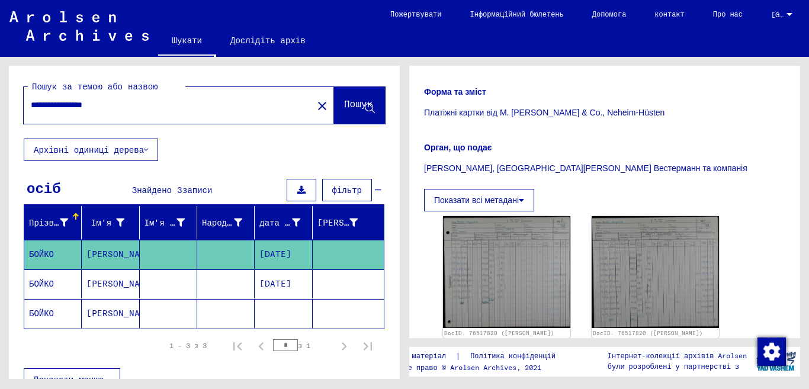
drag, startPoint x: 104, startPoint y: 310, endPoint x: 97, endPoint y: 314, distance: 7.9
click at [97, 314] on font "[PERSON_NAME]" at bounding box center [120, 313] width 69 height 11
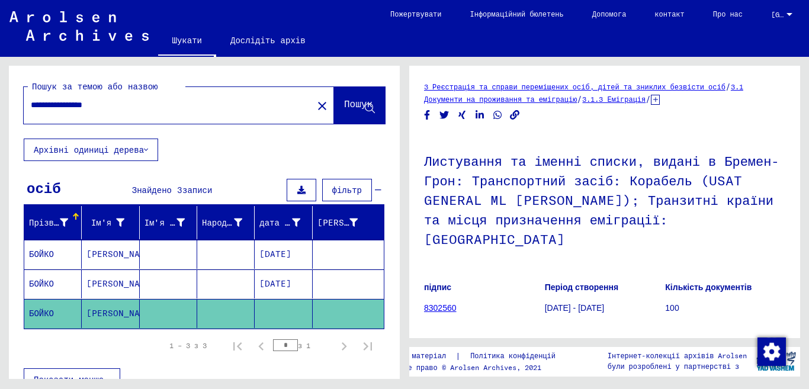
scroll to position [239, 0]
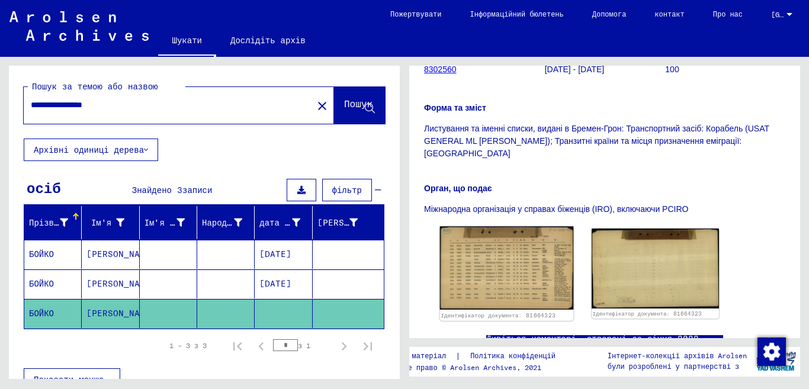
click at [502, 226] on img at bounding box center [507, 267] width 134 height 83
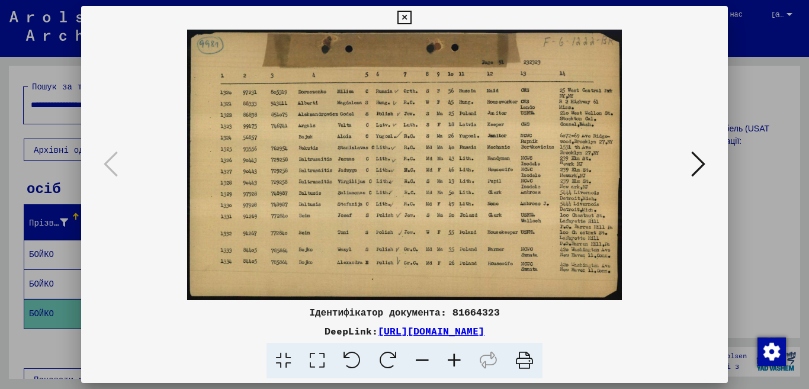
click at [411, 19] on icon at bounding box center [404, 18] width 14 height 14
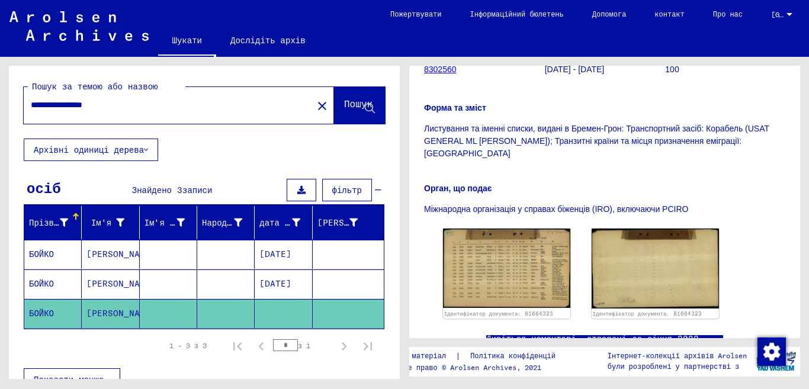
click at [109, 284] on font "[PERSON_NAME]" at bounding box center [120, 283] width 69 height 11
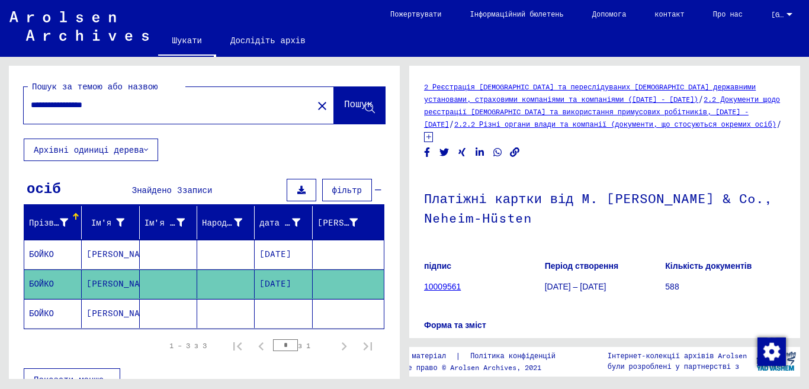
scroll to position [239, 0]
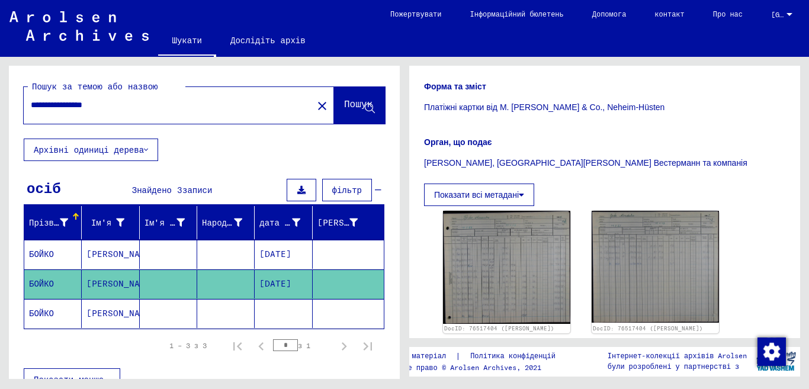
click at [315, 104] on mat-icon "close" at bounding box center [322, 106] width 14 height 14
